Goal: Information Seeking & Learning: Learn about a topic

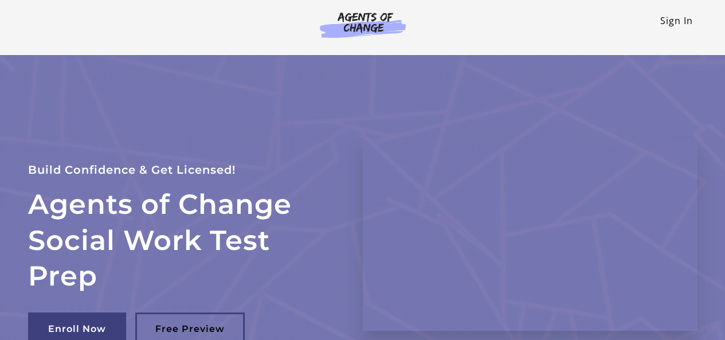
click at [673, 23] on link "Sign In" at bounding box center [676, 20] width 33 height 13
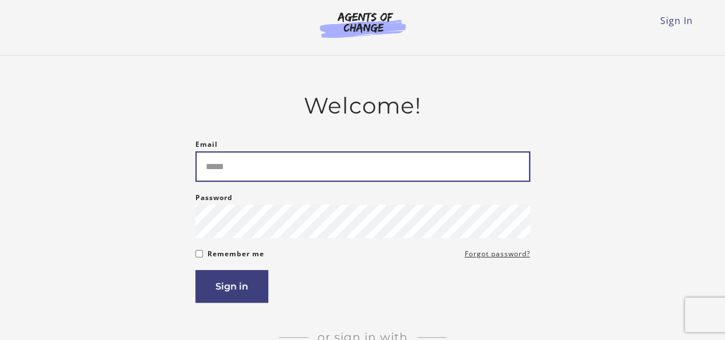
click at [372, 163] on input "Email" at bounding box center [362, 166] width 335 height 30
type input "**********"
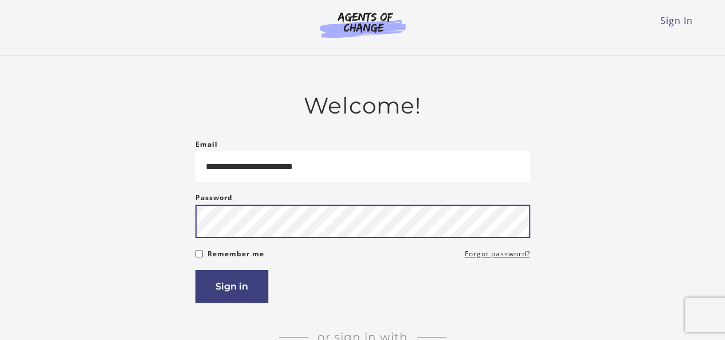
click at [195, 270] on button "Sign in" at bounding box center [231, 286] width 73 height 33
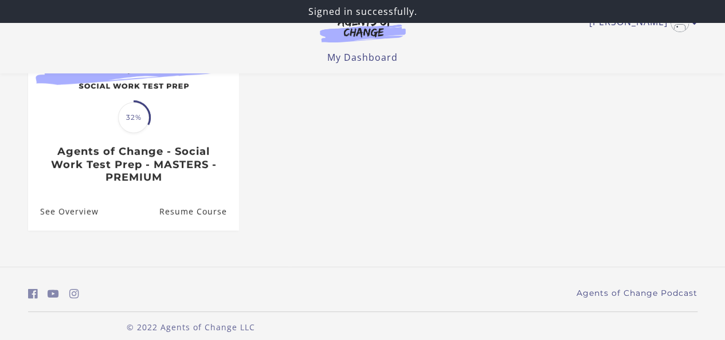
scroll to position [175, 0]
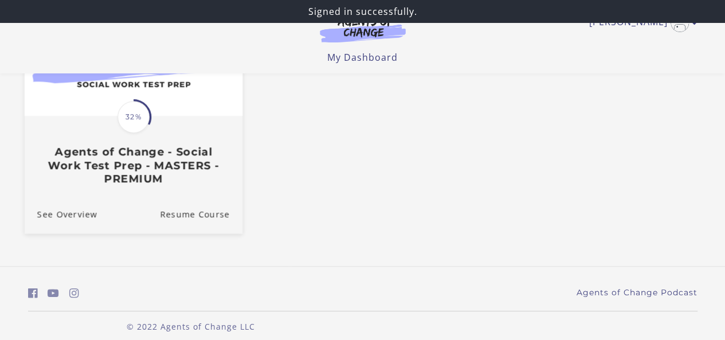
click at [135, 132] on span "32%" at bounding box center [133, 117] width 32 height 32
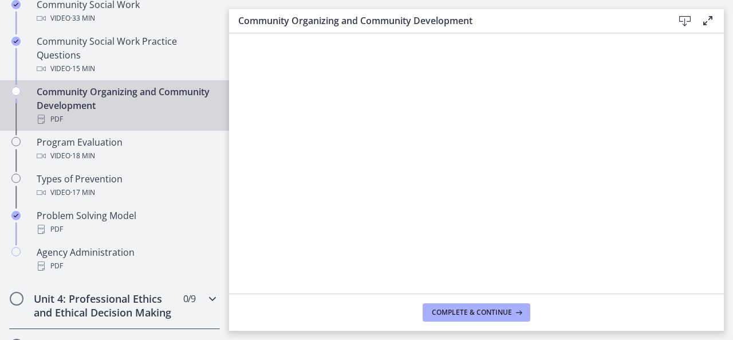
scroll to position [664, 0]
